Goal: Browse casually: Explore the website without a specific task or goal

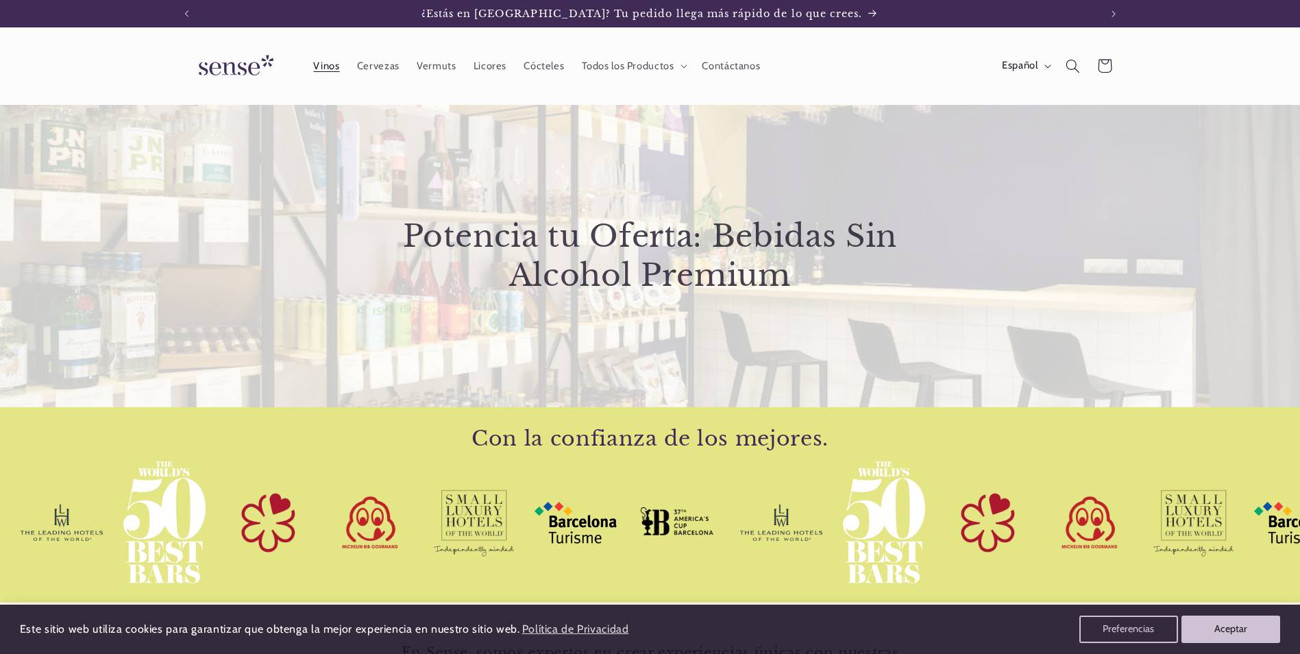
click at [326, 66] on span "Vinos" at bounding box center [326, 66] width 26 height 13
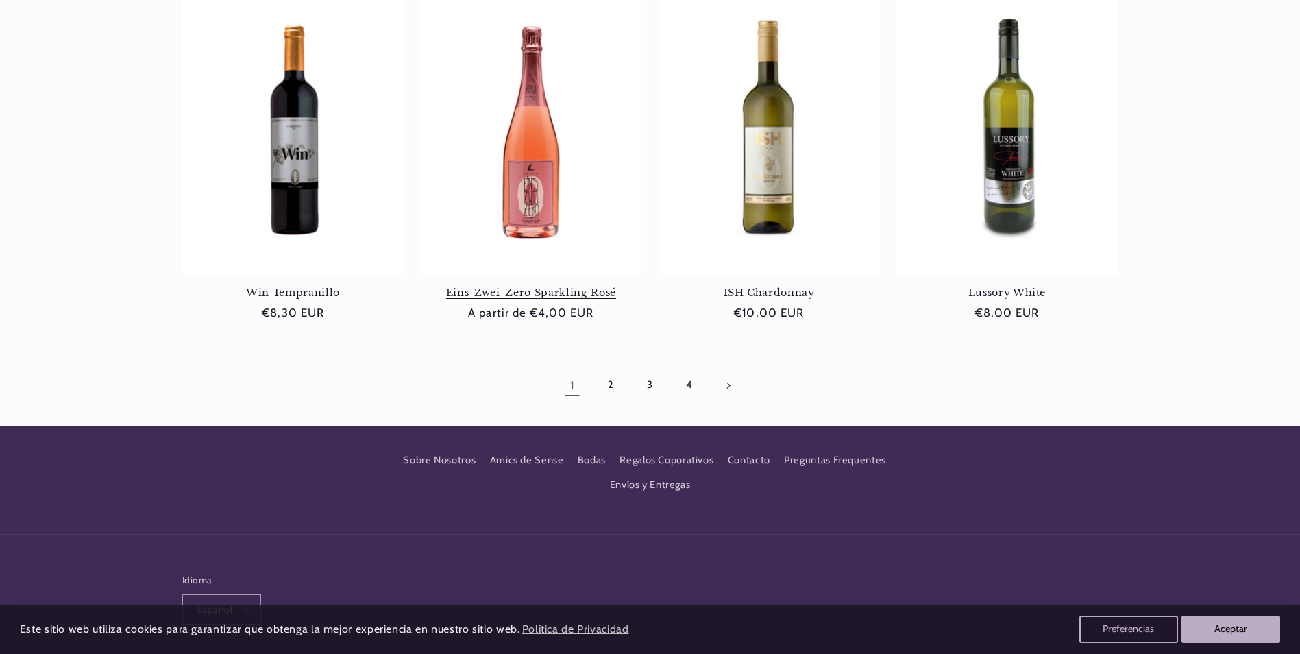
scroll to position [1342, 0]
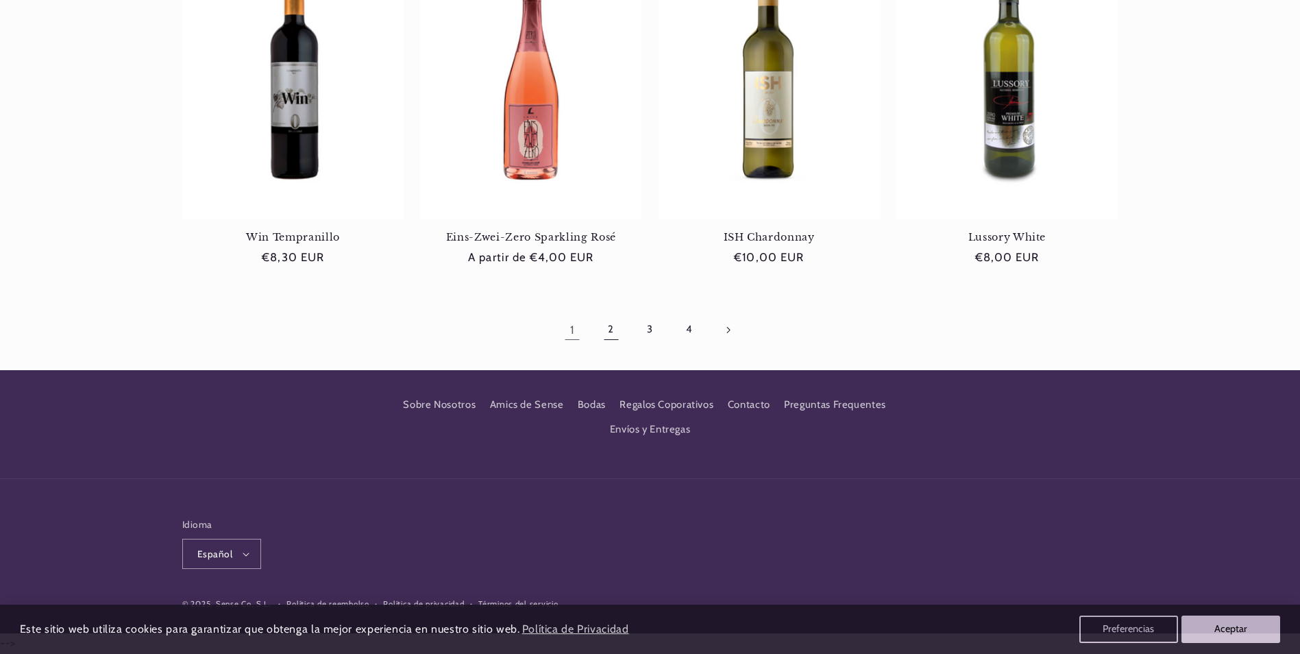
click at [611, 323] on link "2" at bounding box center [612, 330] width 32 height 32
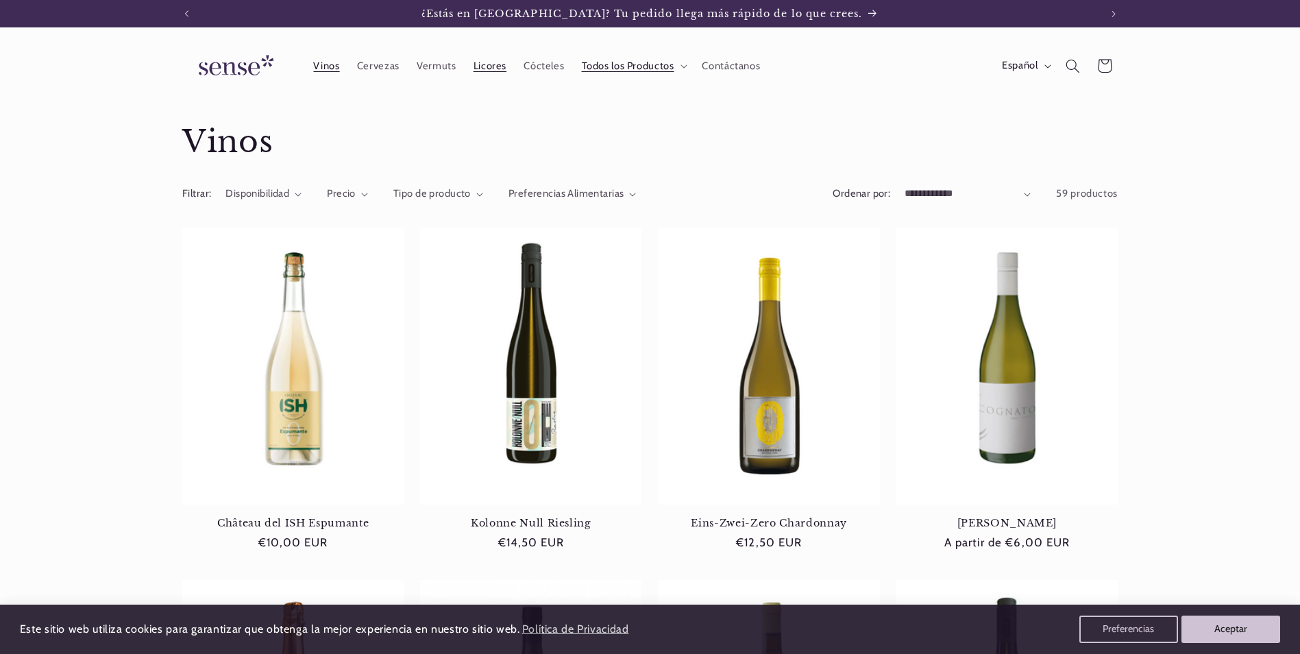
click at [494, 66] on span "Licores" at bounding box center [490, 66] width 33 height 13
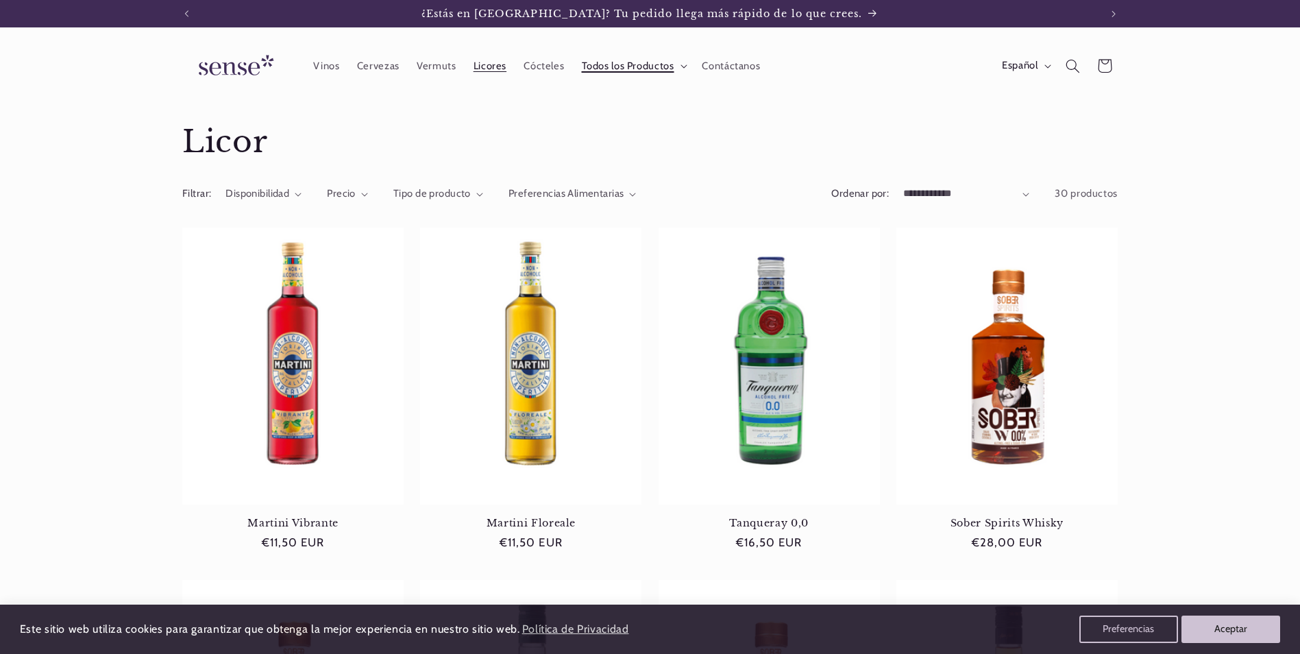
click at [609, 64] on span "Todos los Productos" at bounding box center [628, 66] width 93 height 13
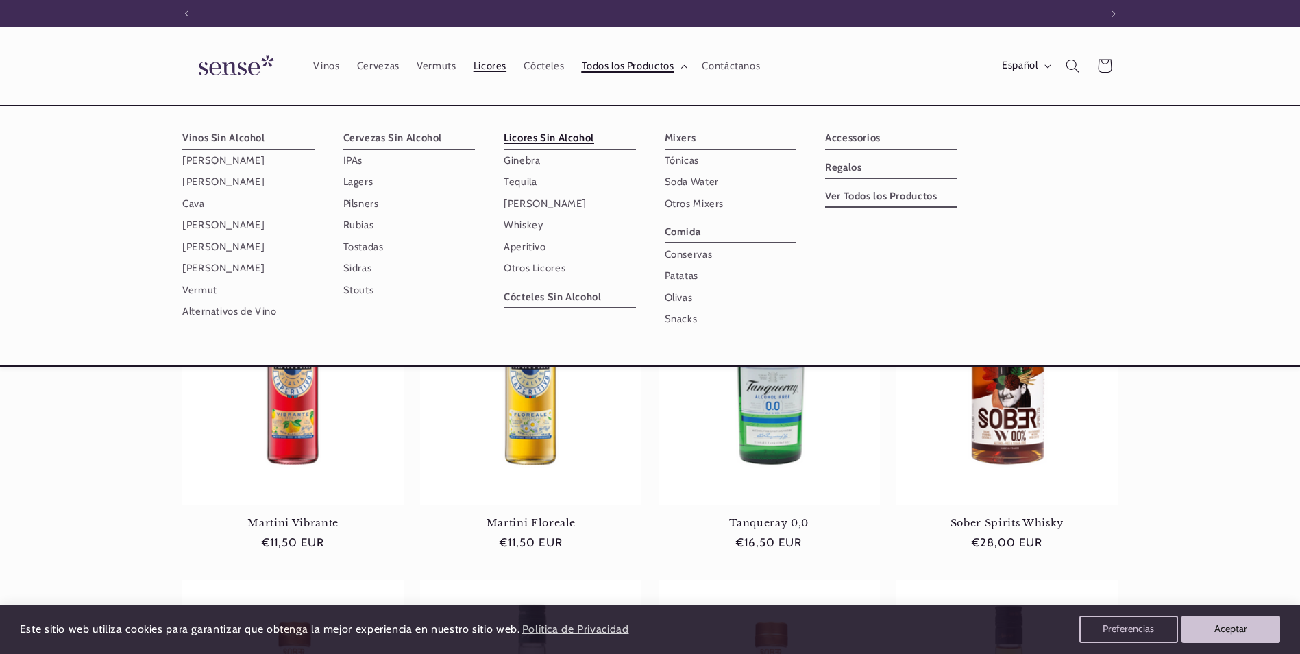
scroll to position [0, 913]
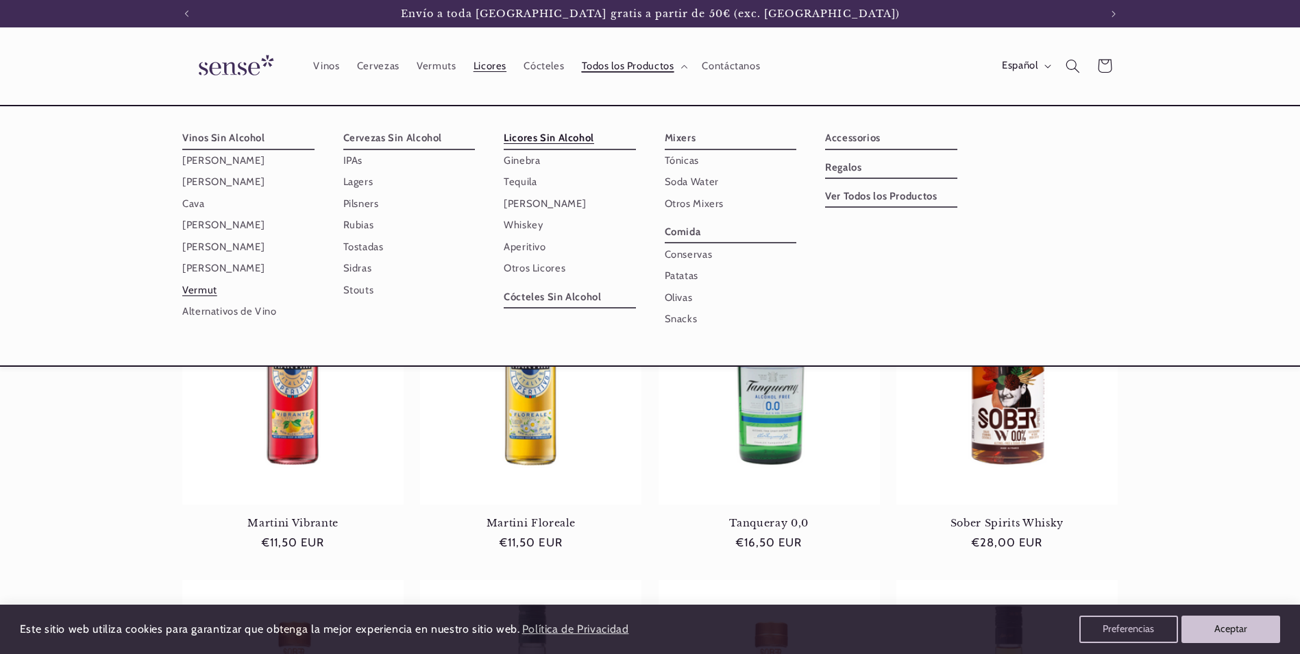
click at [192, 291] on link "Vermut" at bounding box center [248, 289] width 132 height 21
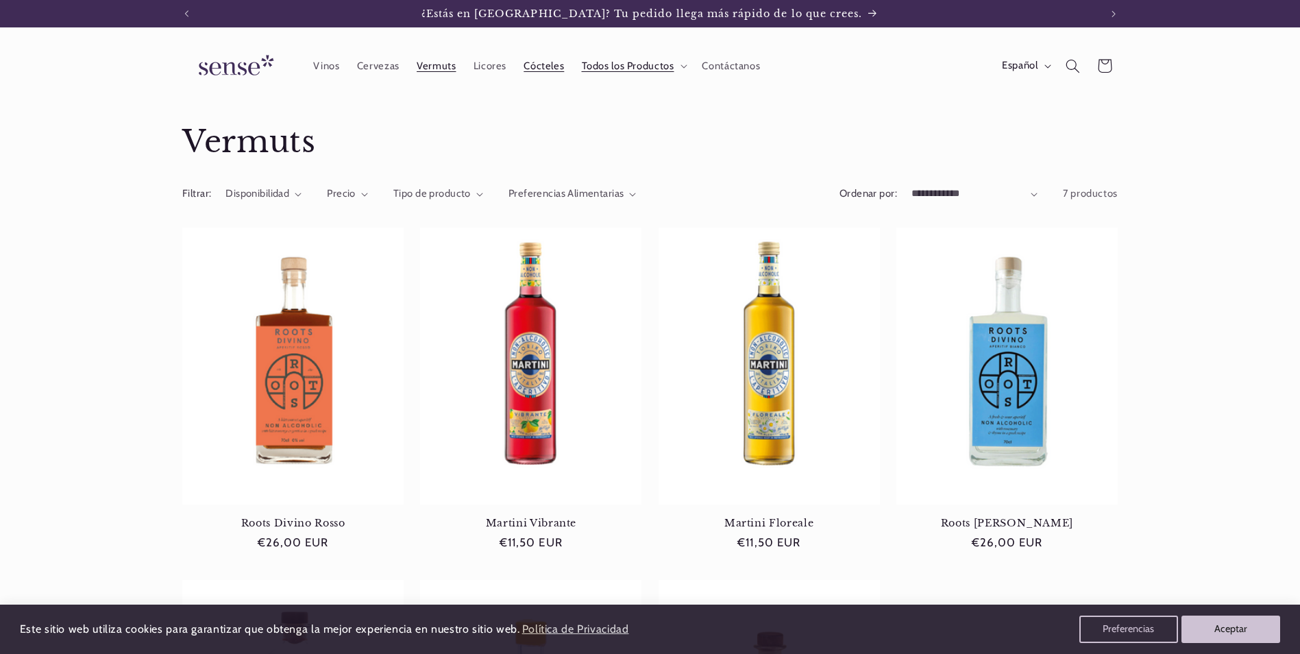
click at [531, 71] on span "Cócteles" at bounding box center [544, 66] width 40 height 13
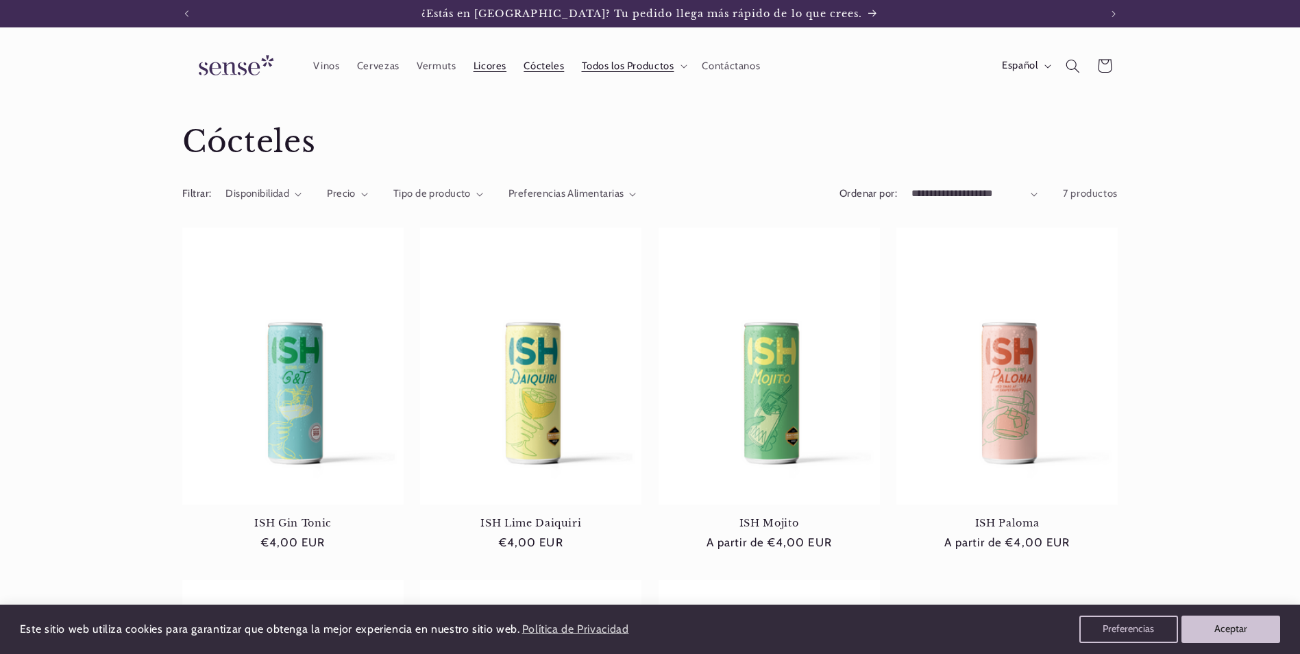
click at [493, 73] on link "Licores" at bounding box center [490, 66] width 51 height 30
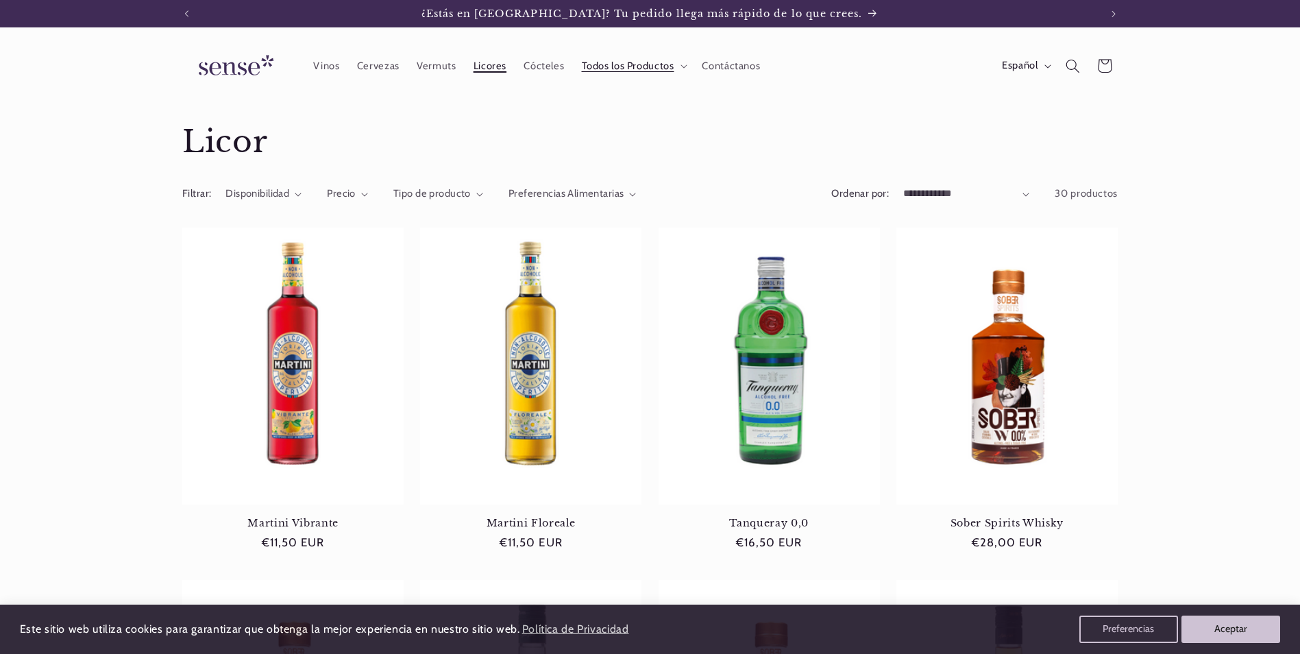
click at [491, 62] on span "Licores" at bounding box center [490, 66] width 33 height 13
click at [600, 71] on span "Todos los Productos" at bounding box center [628, 66] width 93 height 13
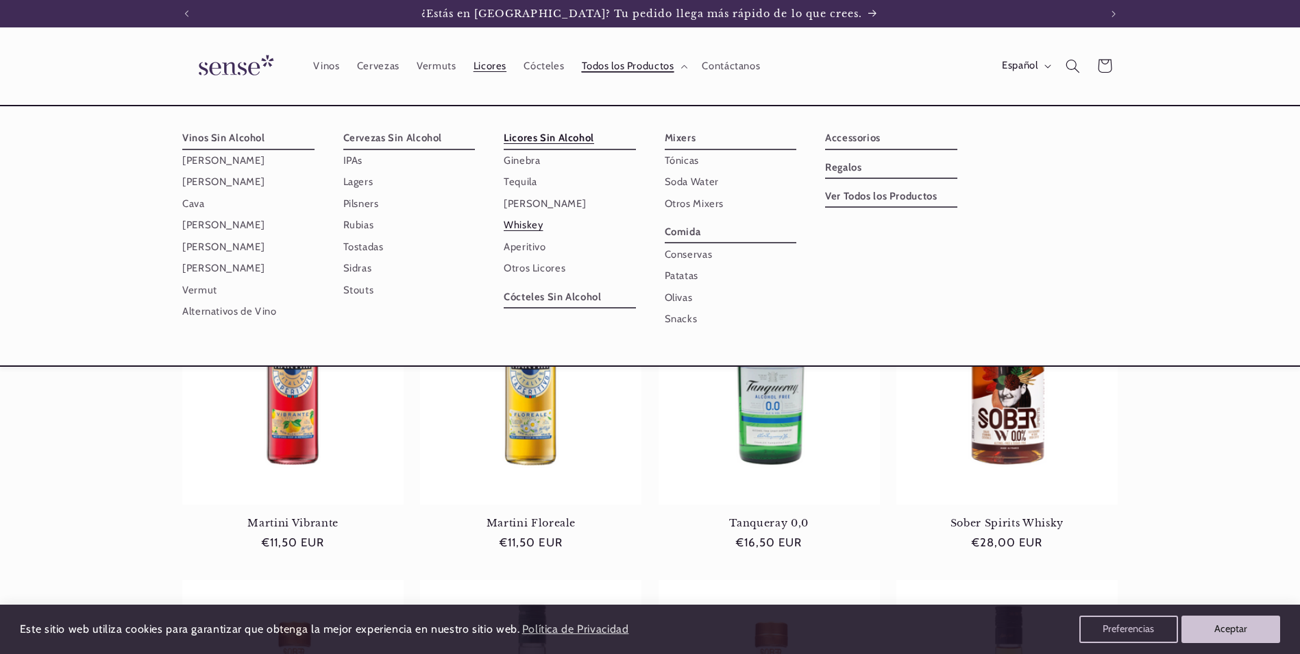
click at [527, 227] on link "Whiskey" at bounding box center [570, 224] width 132 height 21
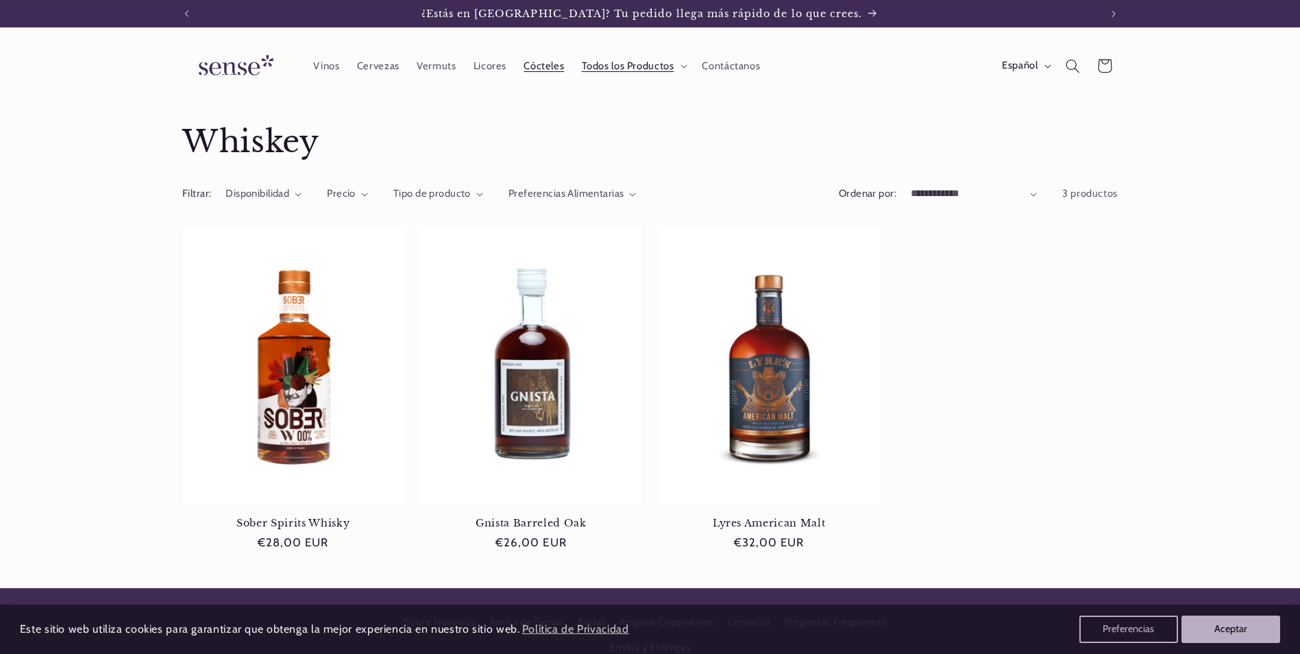
click at [532, 69] on span "Cócteles" at bounding box center [544, 66] width 40 height 13
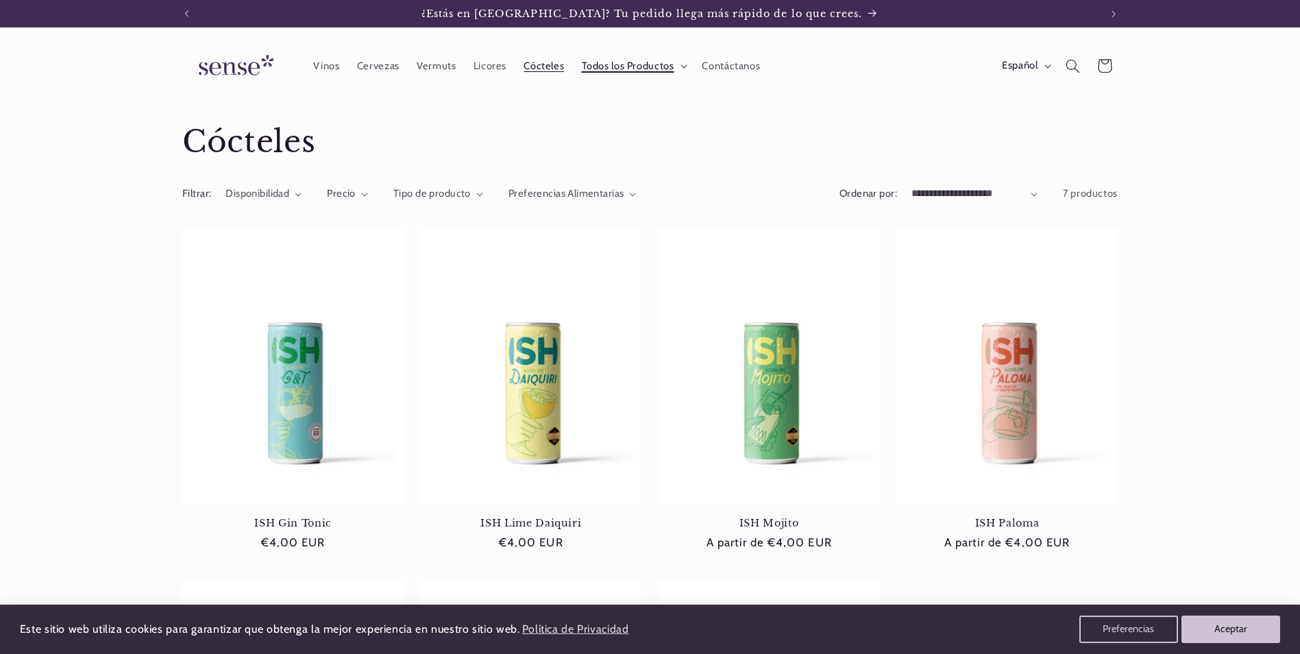
click at [585, 65] on span "Todos los Productos" at bounding box center [628, 66] width 93 height 13
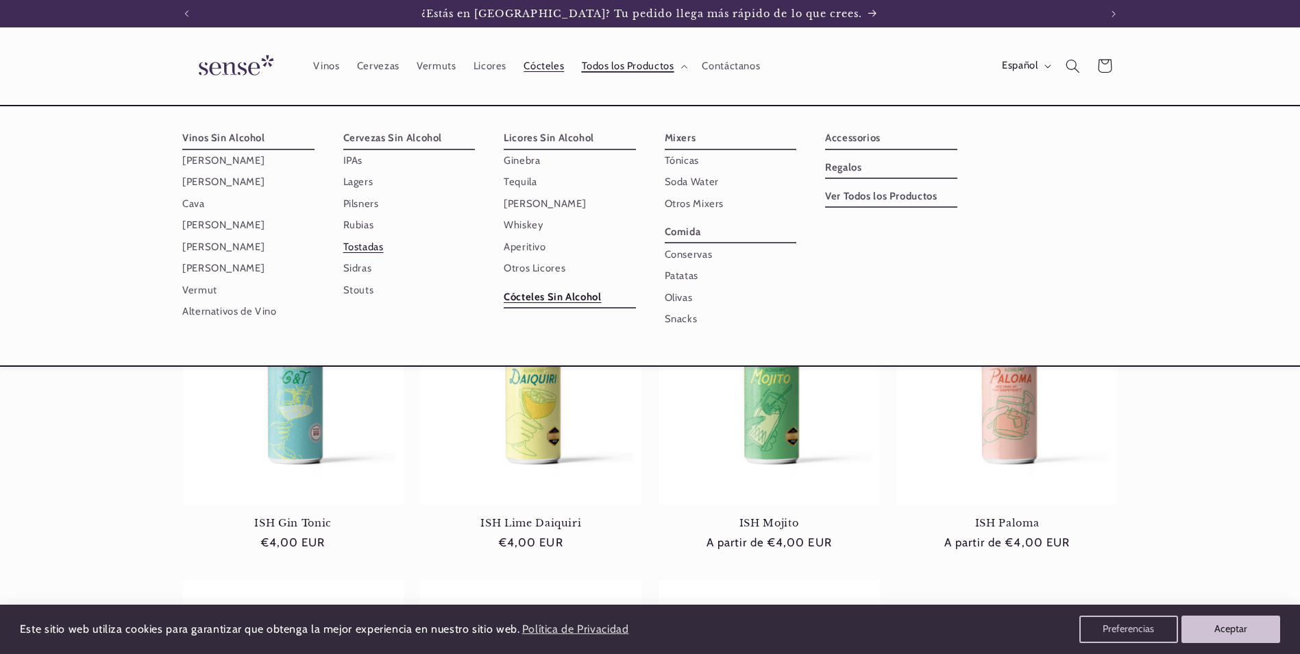
click at [371, 249] on link "Tostadas" at bounding box center [409, 246] width 132 height 21
